Goal: Transaction & Acquisition: Purchase product/service

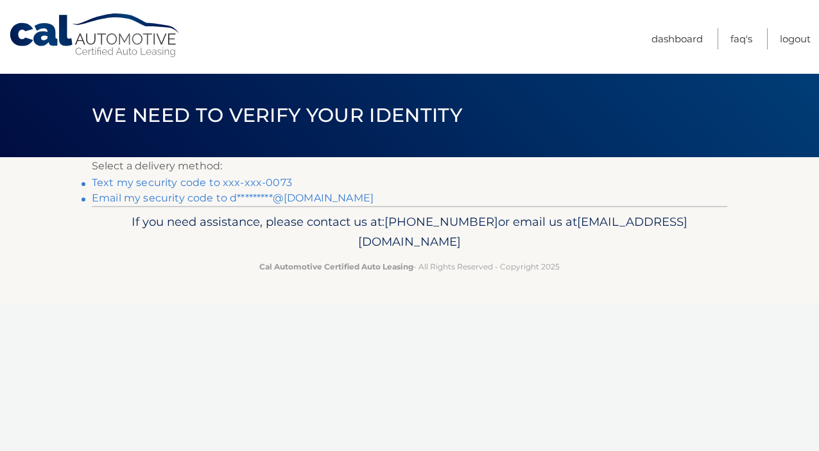
click at [166, 186] on link "Text my security code to xxx-xxx-0073" at bounding box center [192, 183] width 200 height 12
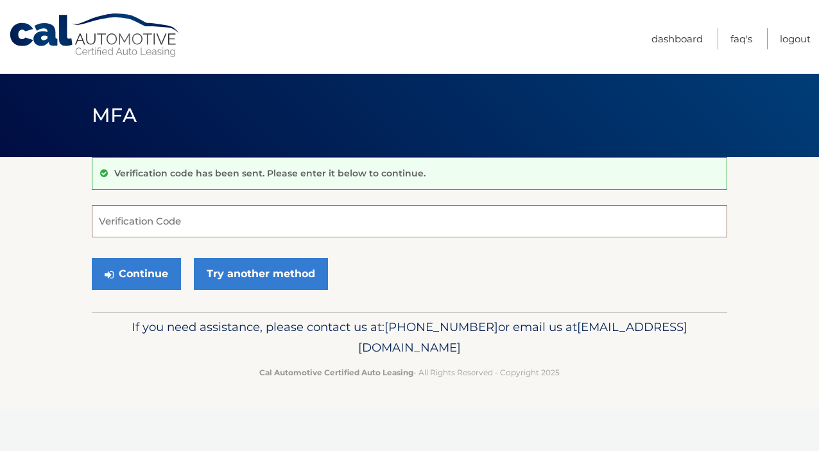
click at [157, 220] on input "Verification Code" at bounding box center [410, 221] width 636 height 32
type input "388648"
click at [129, 276] on button "Continue" at bounding box center [136, 274] width 89 height 32
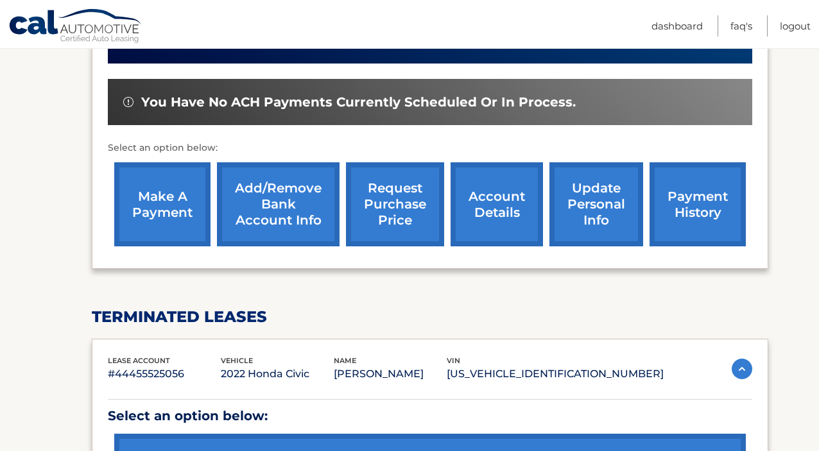
scroll to position [374, 0]
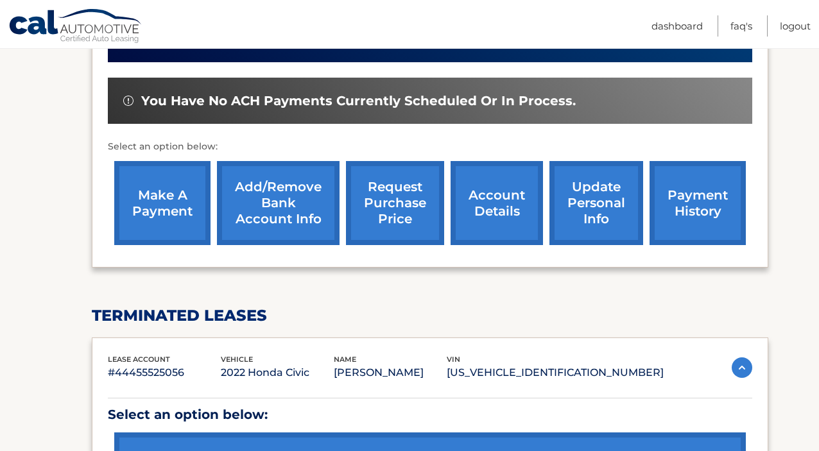
click at [143, 198] on link "make a payment" at bounding box center [162, 203] width 96 height 84
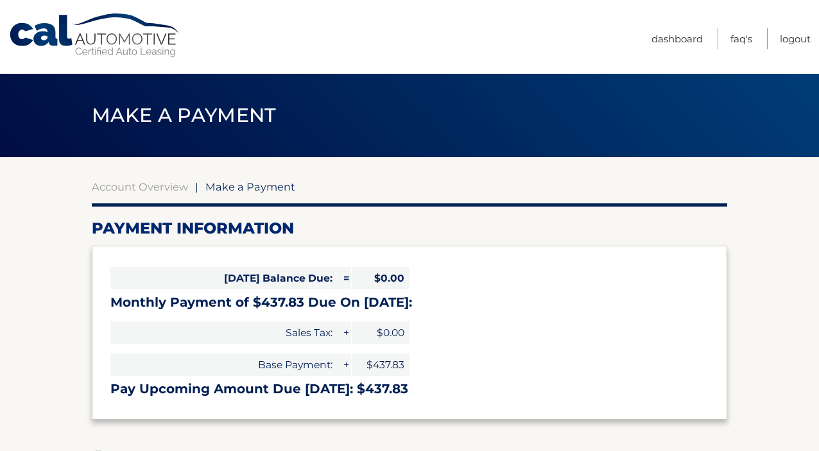
select select "ZDAzZGQwZTEtODI2ZC00MmNkLTlmNWUtNzZmYjUwNGFiMTI5"
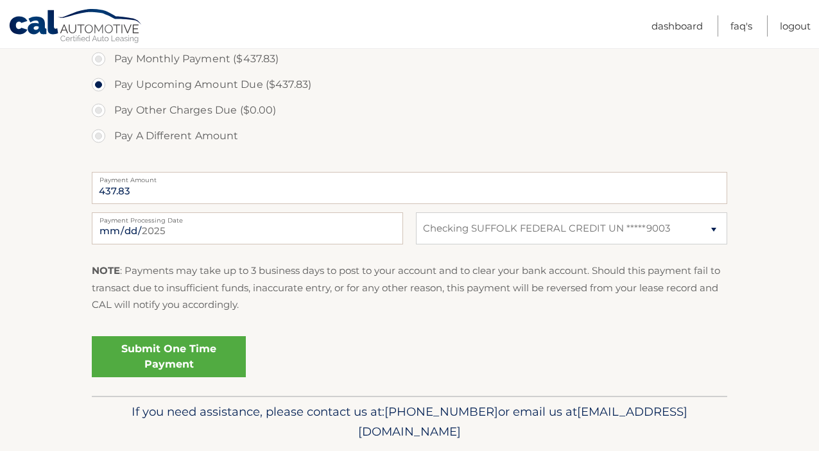
scroll to position [429, 0]
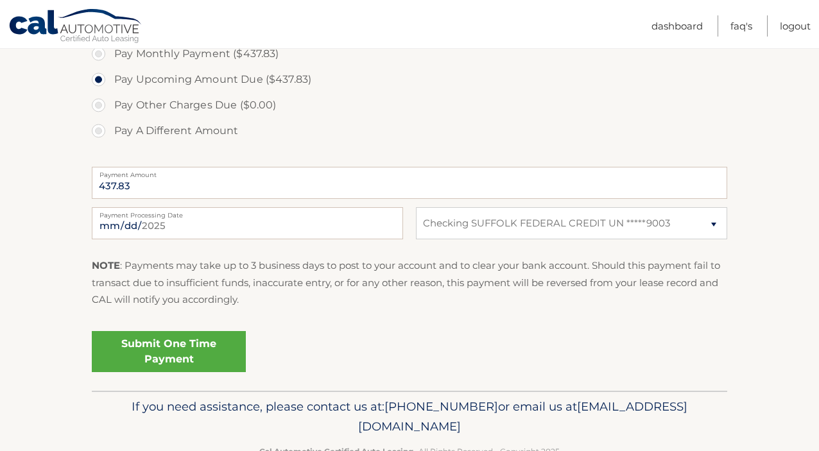
click at [175, 354] on link "Submit One Time Payment" at bounding box center [169, 351] width 154 height 41
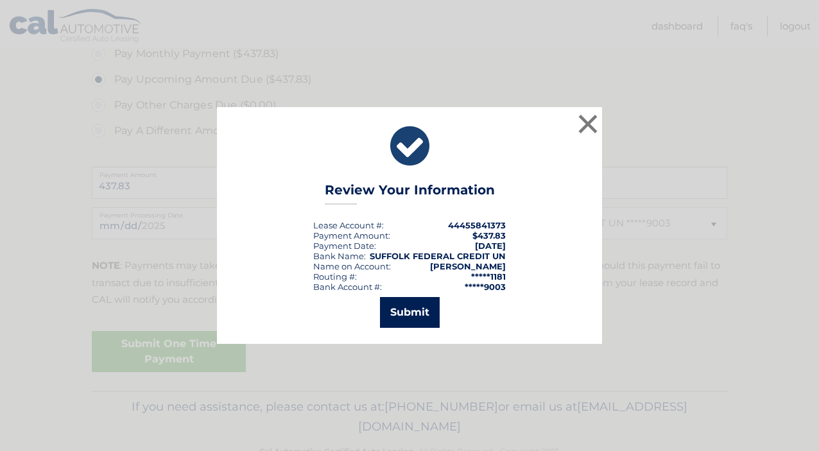
click at [407, 313] on button "Submit" at bounding box center [410, 312] width 60 height 31
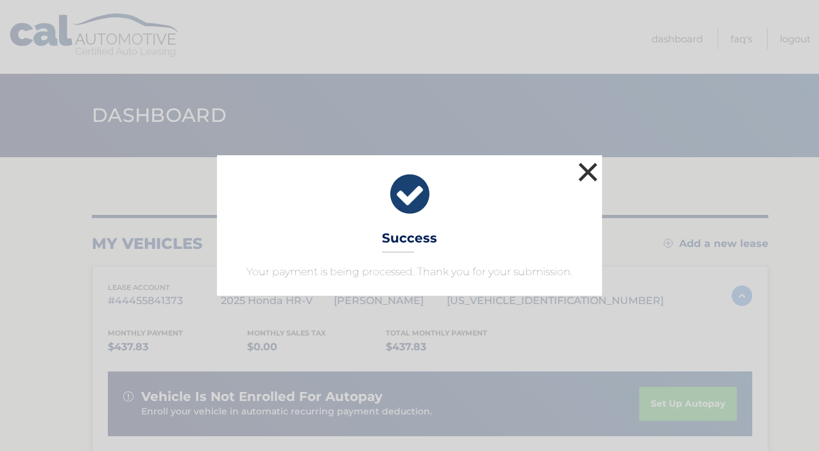
click at [585, 170] on button "×" at bounding box center [588, 172] width 26 height 26
